Goal: Navigation & Orientation: Go to known website

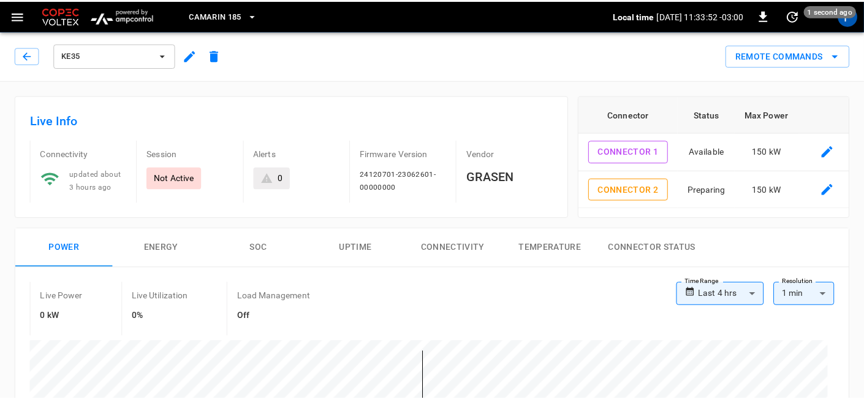
scroll to position [273, 0]
